Goal: Navigation & Orientation: Understand site structure

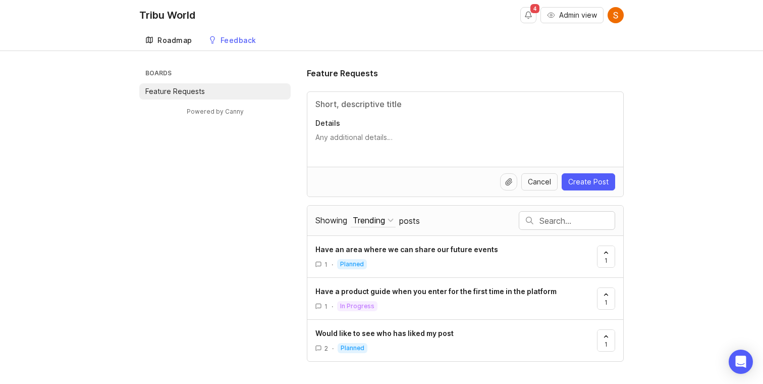
click at [177, 42] on div "Roadmap" at bounding box center [174, 40] width 35 height 7
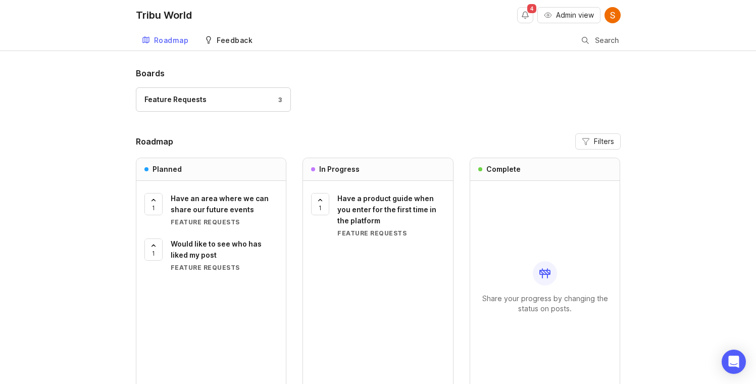
click at [228, 44] on div "Feedback" at bounding box center [235, 40] width 36 height 7
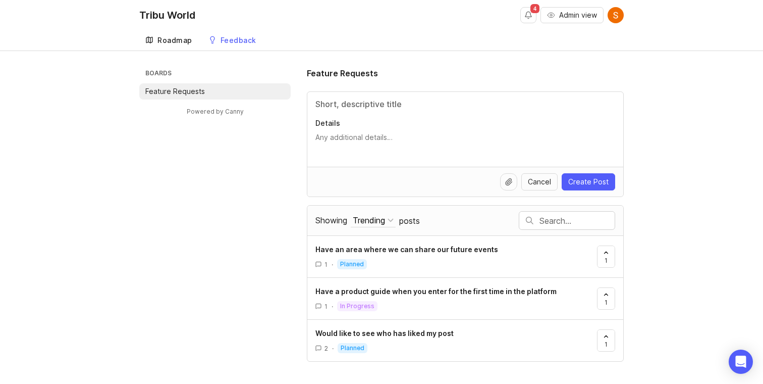
click at [184, 40] on div "Roadmap" at bounding box center [174, 40] width 35 height 7
click at [426, 122] on p "Details" at bounding box center [465, 123] width 300 height 10
click at [426, 132] on textarea "Details" at bounding box center [465, 142] width 300 height 20
click at [375, 110] on div "Details" at bounding box center [465, 129] width 316 height 75
click at [178, 45] on link "Roadmap" at bounding box center [168, 40] width 59 height 21
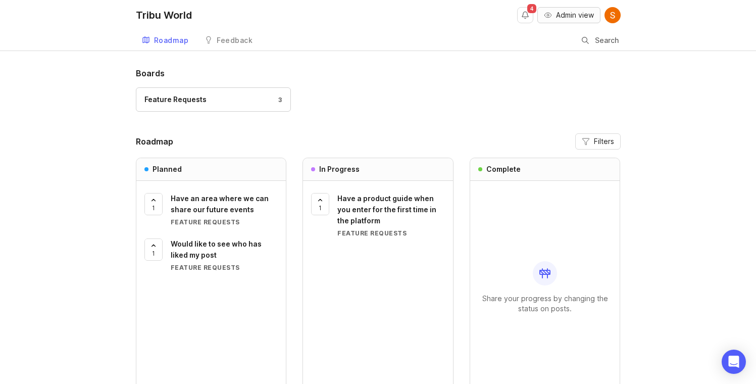
click at [578, 16] on span "Admin view" at bounding box center [575, 15] width 38 height 10
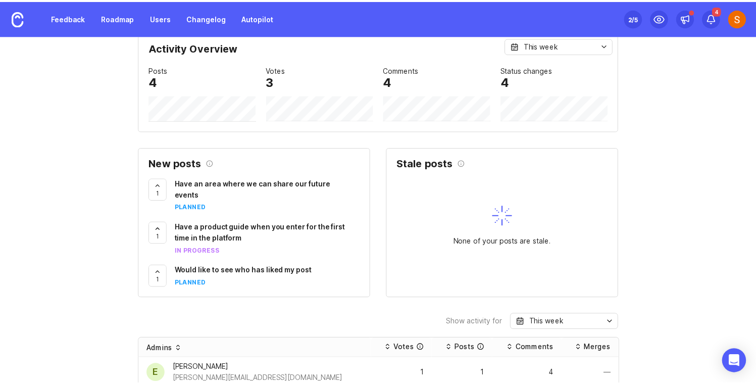
scroll to position [318, 0]
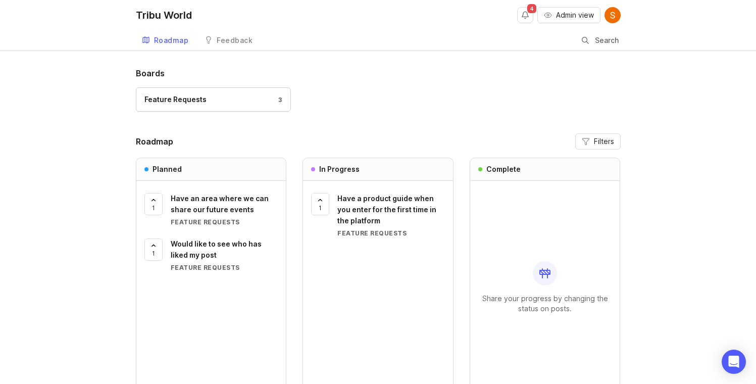
click at [335, 77] on h1 "Boards" at bounding box center [378, 73] width 485 height 12
